Goal: Information Seeking & Learning: Learn about a topic

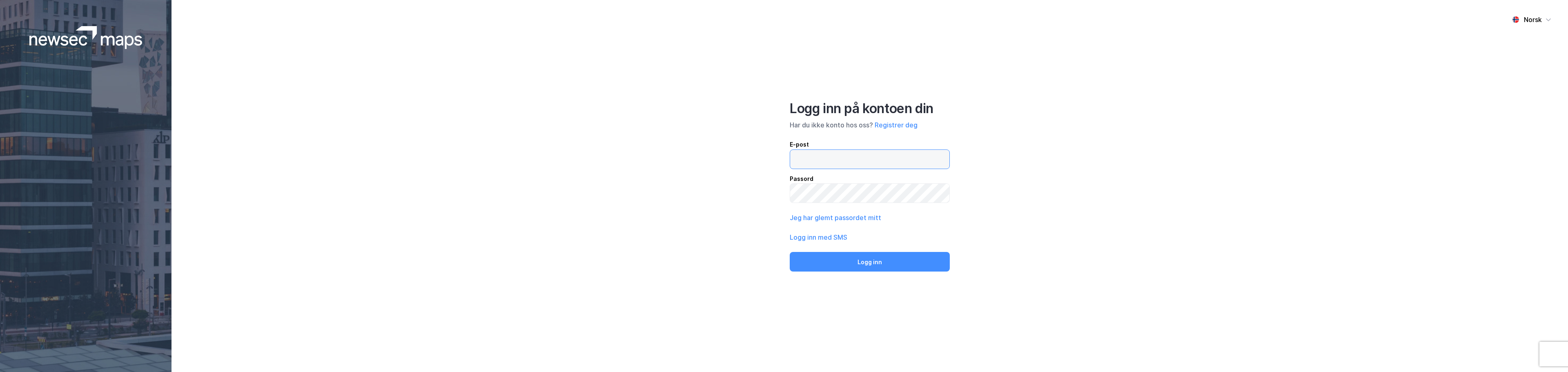
click at [851, 154] on input "email" at bounding box center [870, 159] width 159 height 19
type input "[EMAIL_ADDRESS][DOMAIN_NAME]"
click at [790, 252] on button "Logg inn" at bounding box center [870, 261] width 160 height 20
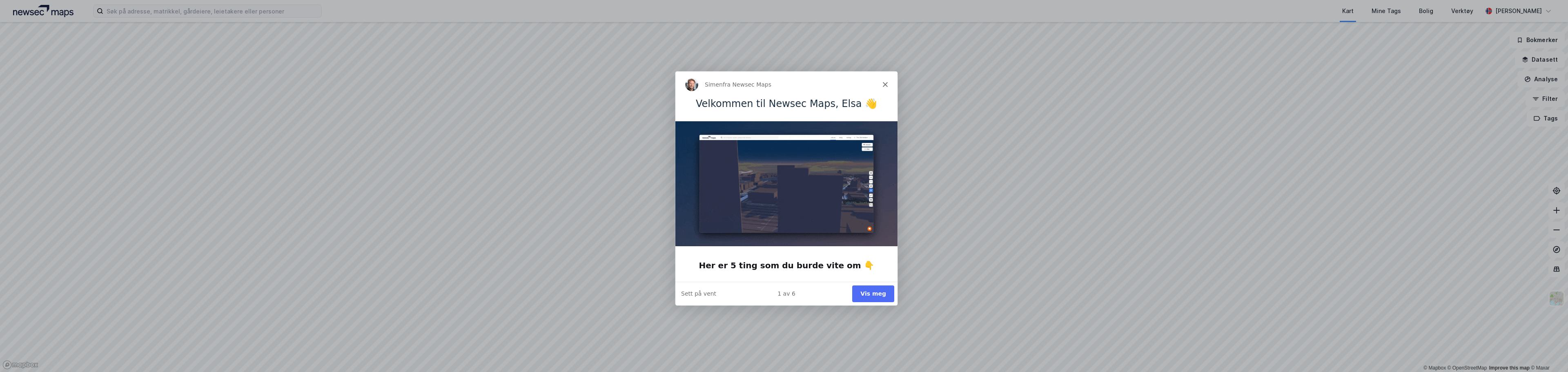
click at [883, 86] on icon "Lukk" at bounding box center [885, 83] width 5 height 5
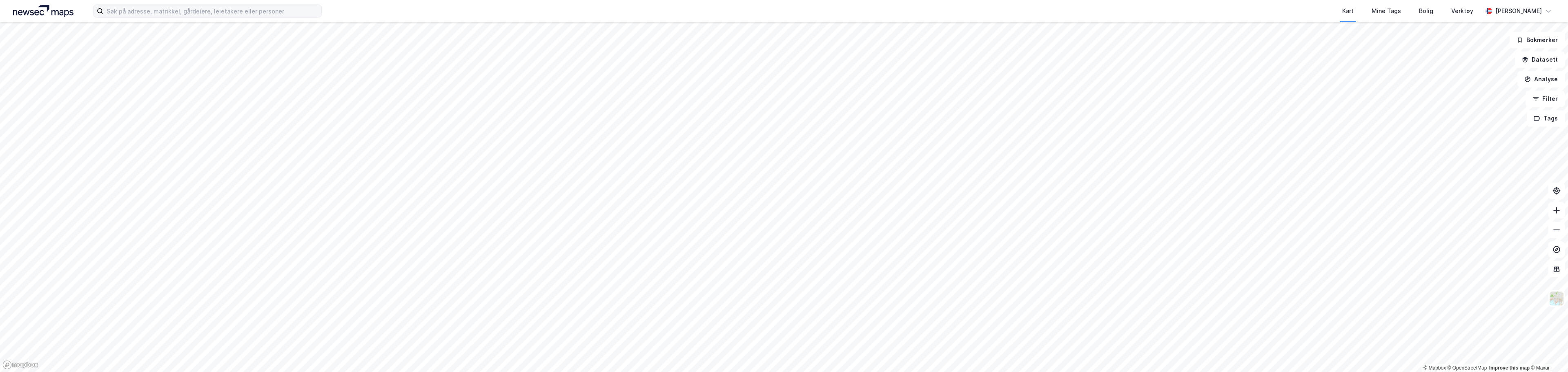
click at [128, 17] on label at bounding box center [207, 11] width 229 height 13
click at [128, 17] on input at bounding box center [212, 11] width 218 height 12
click at [130, 10] on input at bounding box center [212, 11] width 218 height 12
paste input "[URL][DOMAIN_NAME]"
type input "[URL][DOMAIN_NAME]"
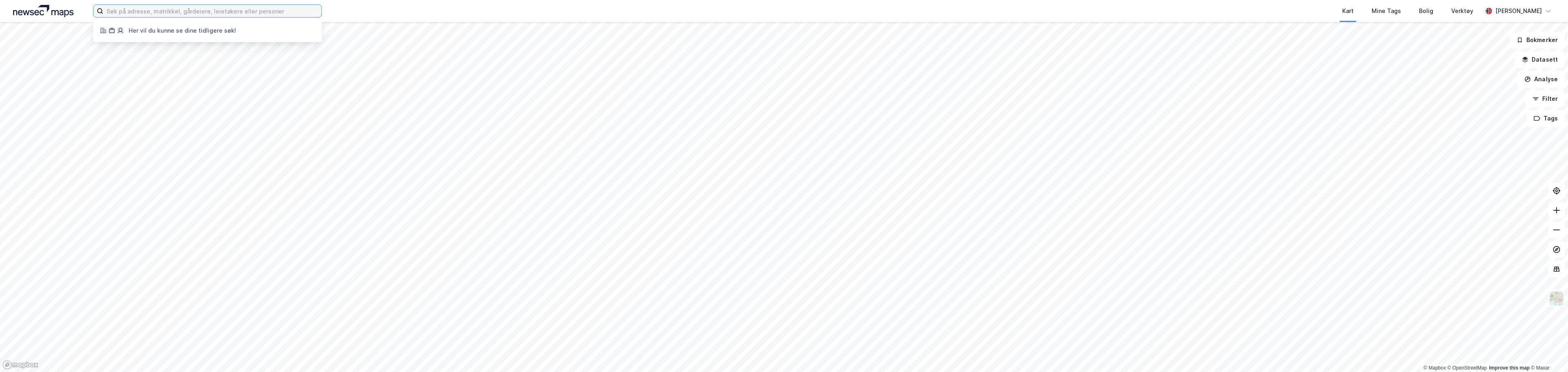
click at [156, 12] on input at bounding box center [212, 11] width 218 height 12
paste input "[STREET_ADDRESS]"
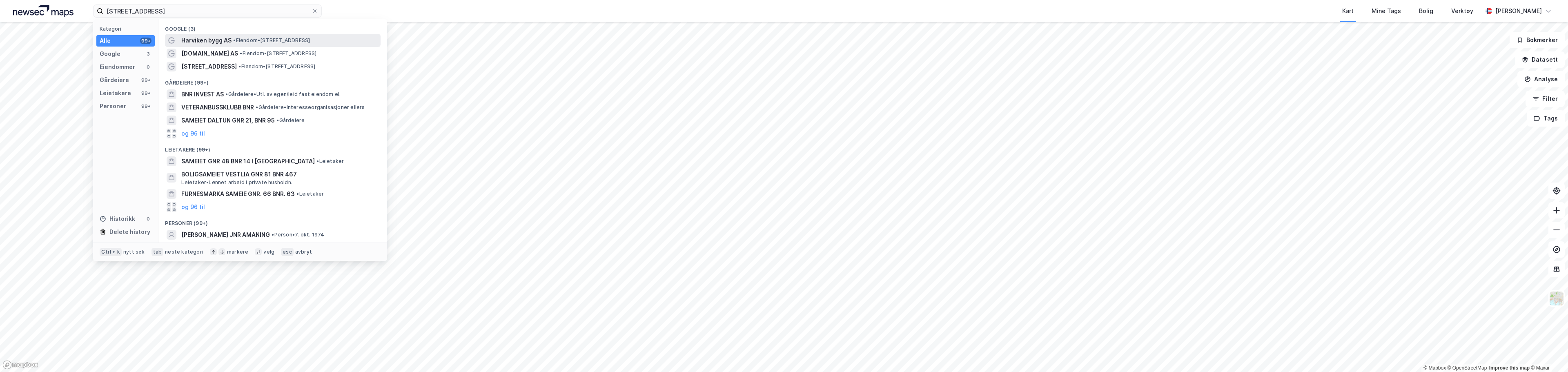
click at [222, 40] on span "Harviken bygg AS" at bounding box center [206, 41] width 50 height 10
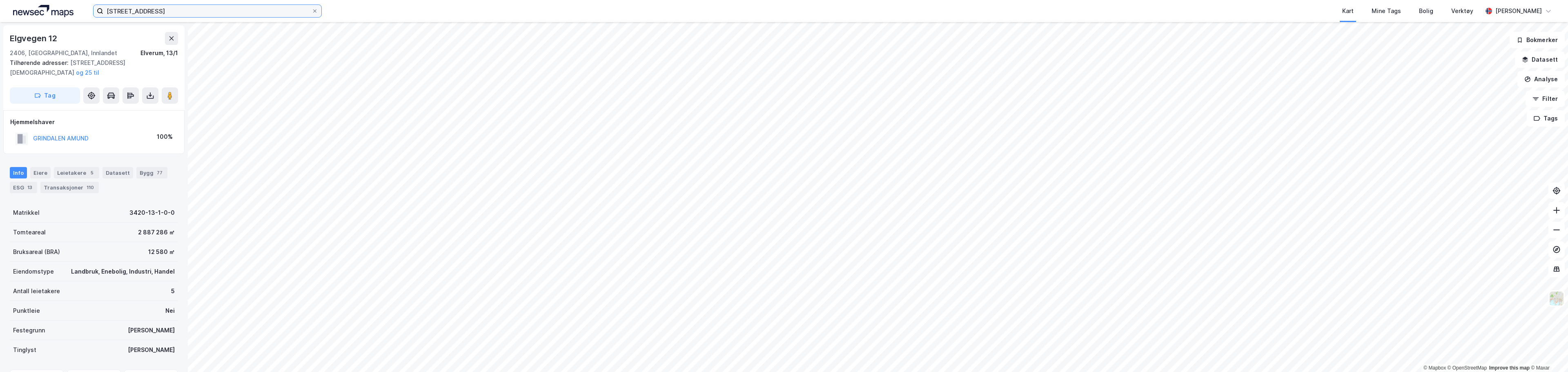
click at [148, 12] on input "[STREET_ADDRESS]" at bounding box center [207, 11] width 208 height 12
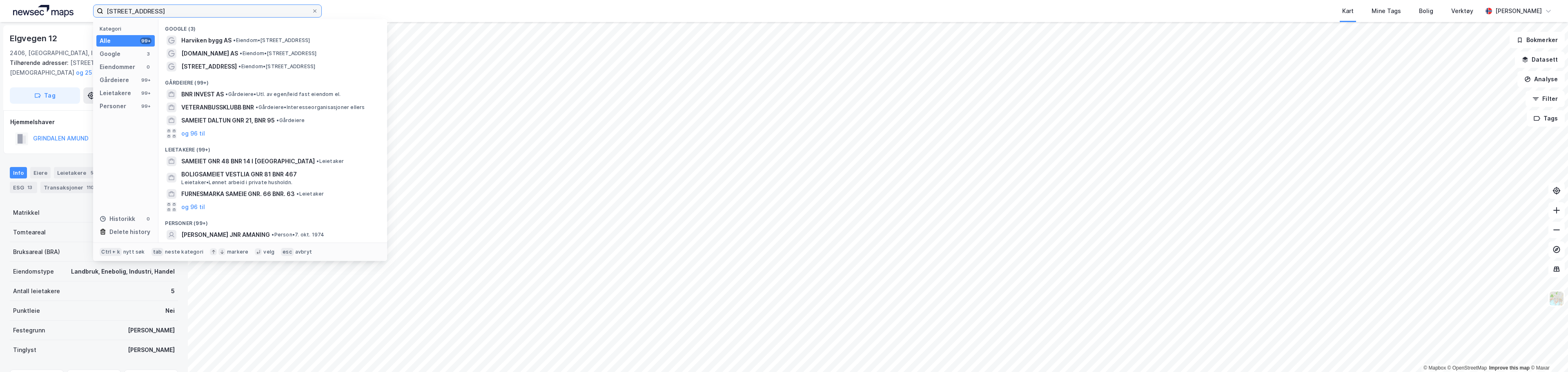
click at [246, 13] on input "[STREET_ADDRESS]" at bounding box center [207, 11] width 208 height 12
drag, startPoint x: 226, startPoint y: 13, endPoint x: 147, endPoint y: 12, distance: 79.0
click at [147, 12] on input "[STREET_ADDRESS]" at bounding box center [207, 11] width 208 height 12
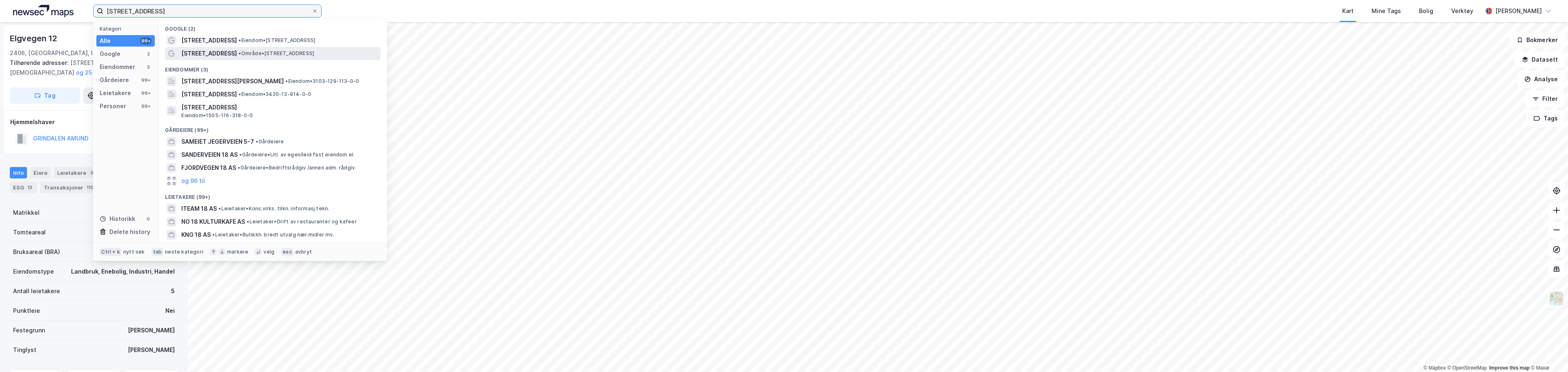
type input "[STREET_ADDRESS]"
click at [271, 49] on div "[STREET_ADDRESS] • Område • [STREET_ADDRESS]" at bounding box center [280, 53] width 198 height 10
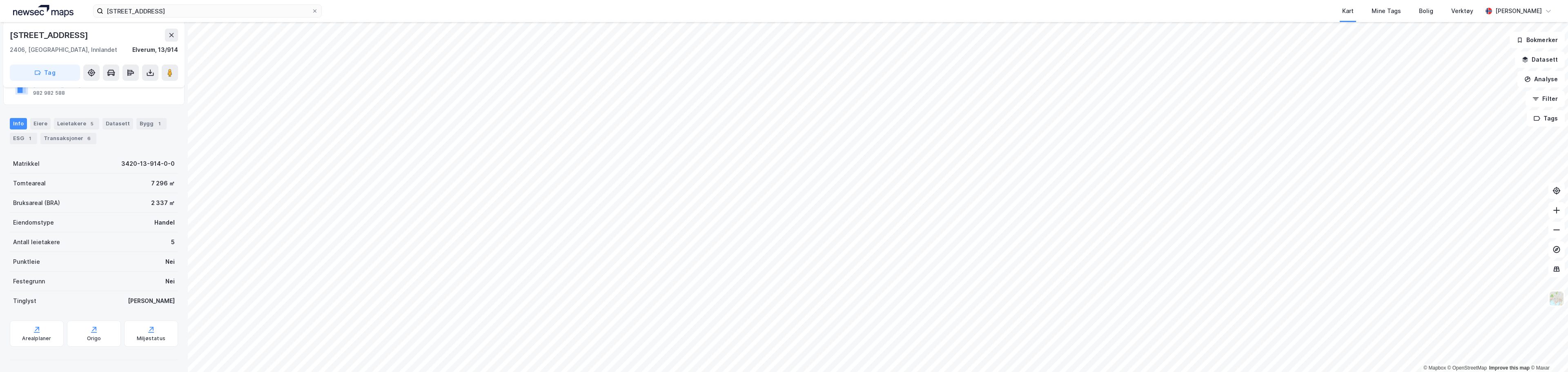
scroll to position [73, 0]
click at [46, 329] on div "Arealplaner" at bounding box center [37, 332] width 54 height 26
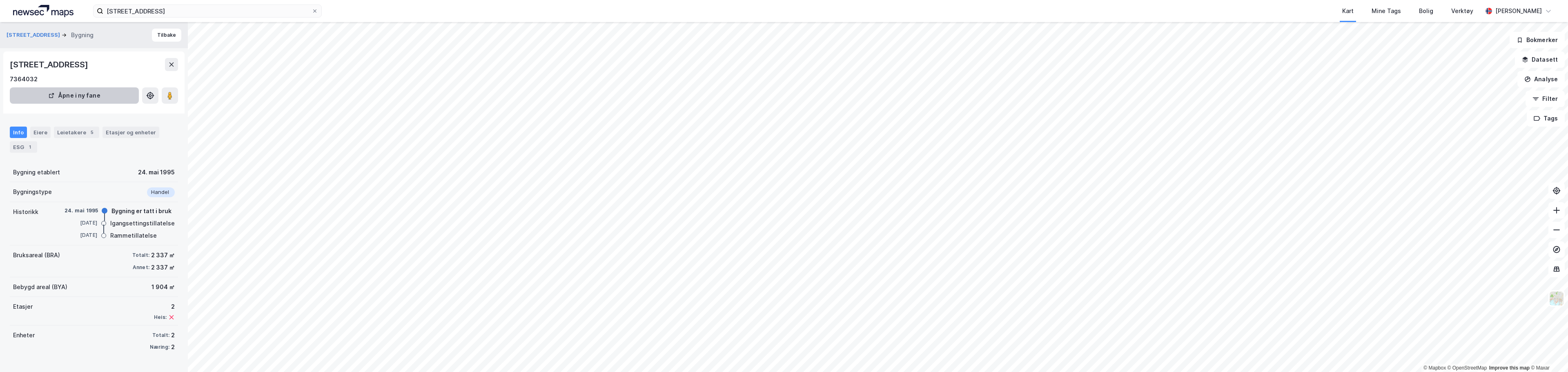
click at [98, 98] on button "Åpne i ny fane" at bounding box center [74, 96] width 129 height 16
click at [71, 137] on div "Leietakere 5" at bounding box center [76, 132] width 45 height 11
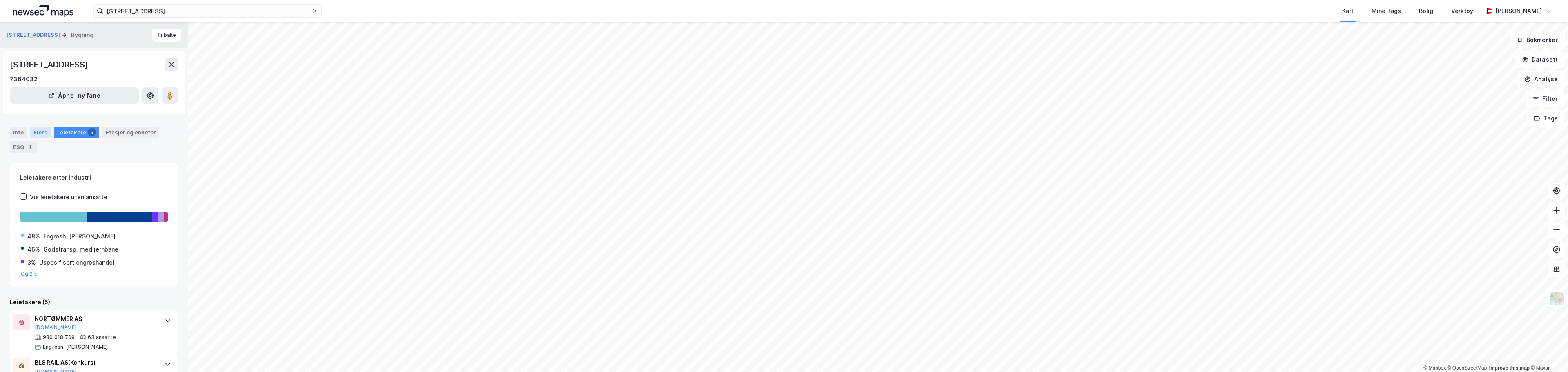
click at [37, 133] on div "Eiere" at bounding box center [40, 132] width 20 height 11
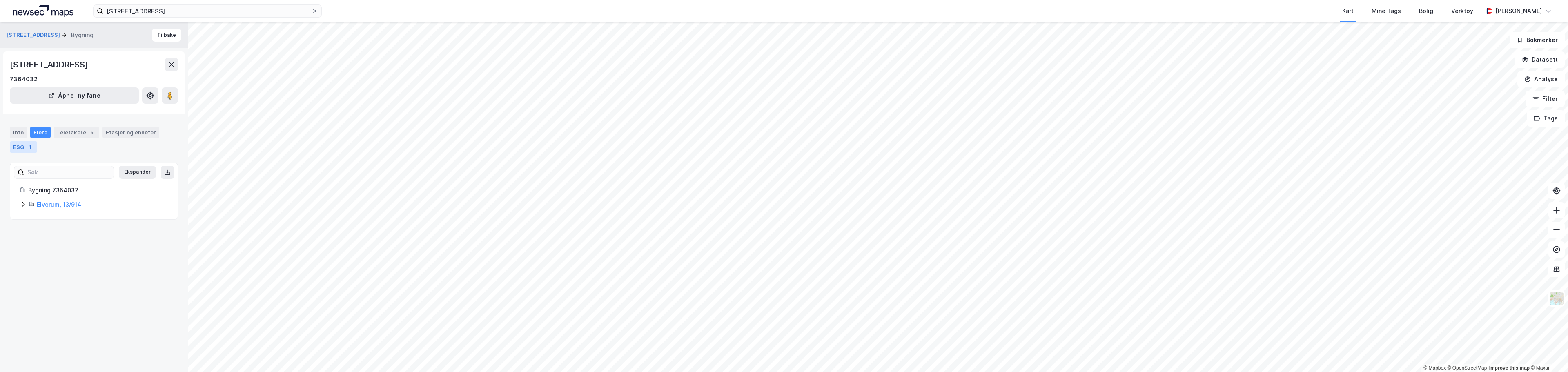
click at [24, 149] on div "ESG 1" at bounding box center [24, 147] width 28 height 11
click at [22, 136] on div "Info" at bounding box center [18, 132] width 17 height 11
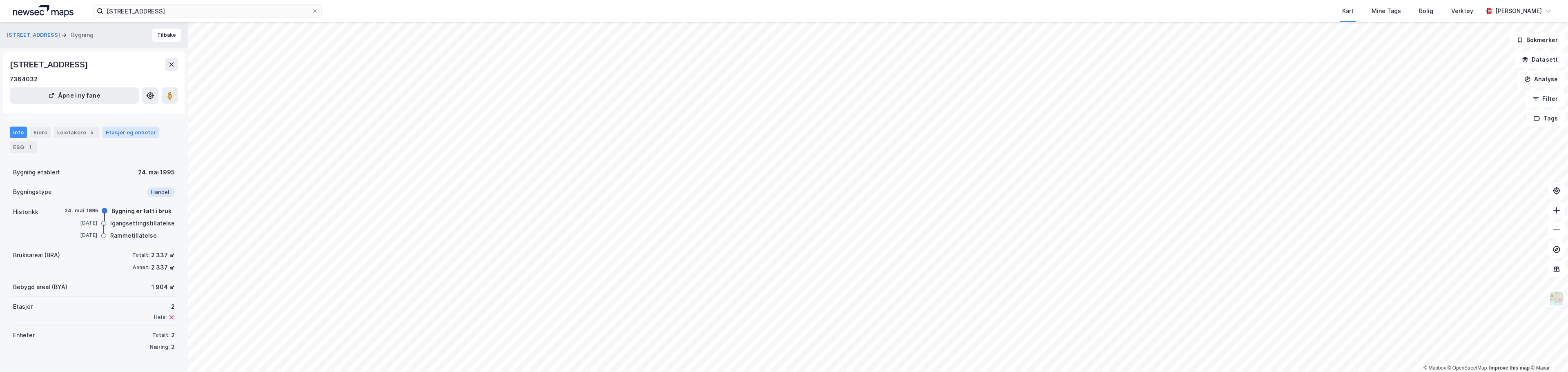
click at [121, 133] on div "Etasjer og enheter" at bounding box center [131, 132] width 50 height 7
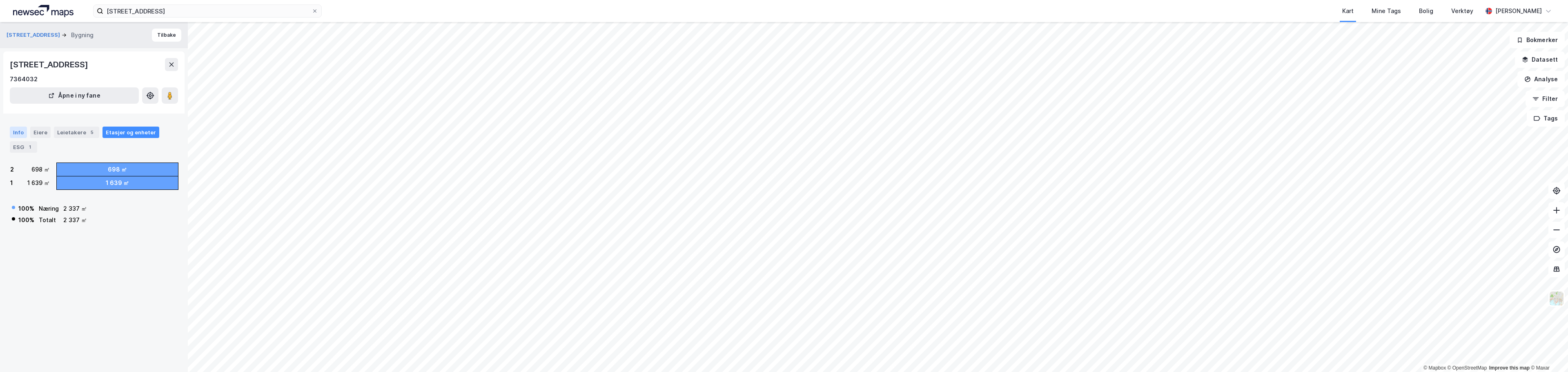
click at [19, 132] on div "Info" at bounding box center [18, 132] width 17 height 11
